Goal: Task Accomplishment & Management: Use online tool/utility

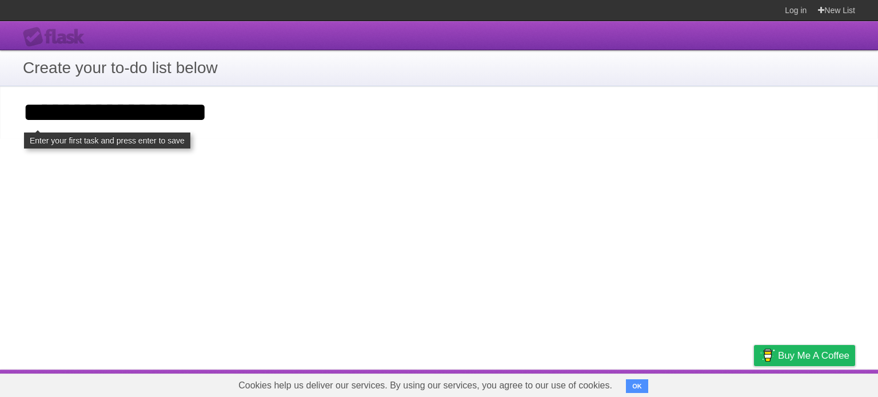
click input "**********" at bounding box center [0, 0] width 0 height 0
type input "**********"
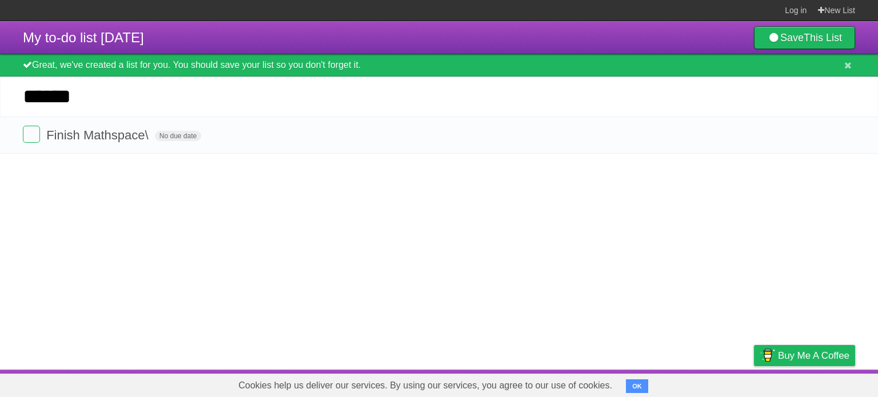
type input "*******"
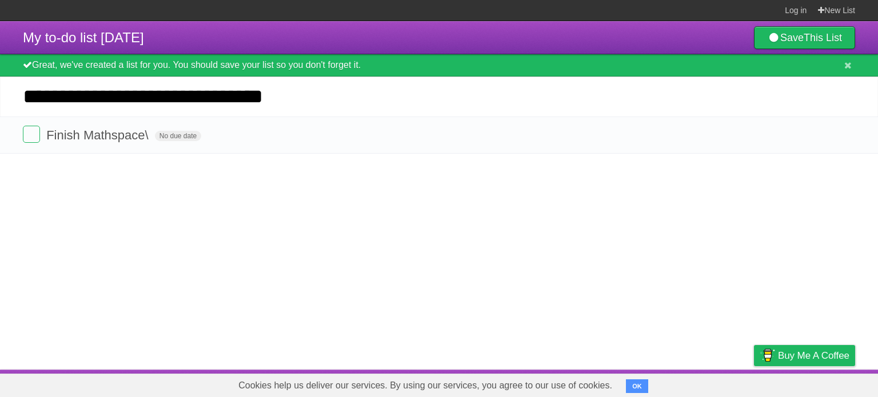
type input "**********"
